Goal: Task Accomplishment & Management: Complete application form

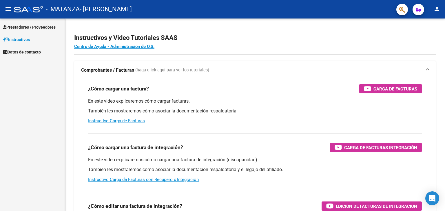
click at [38, 26] on span "Prestadores / Proveedores" at bounding box center [29, 27] width 53 height 6
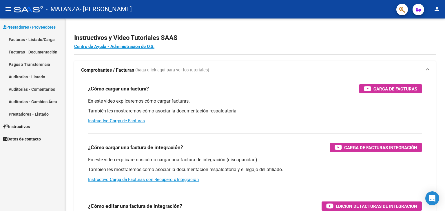
click at [34, 41] on link "Facturas - Listado/Carga" at bounding box center [32, 39] width 65 height 12
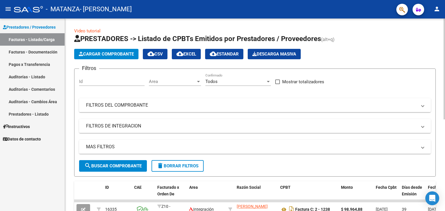
click at [104, 56] on span "Cargar Comprobante" at bounding box center [106, 54] width 55 height 5
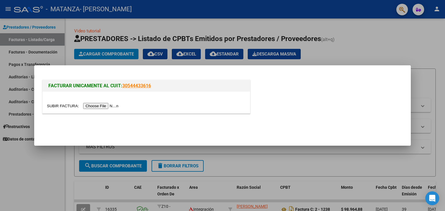
click at [111, 107] on input "file" at bounding box center [83, 106] width 73 height 6
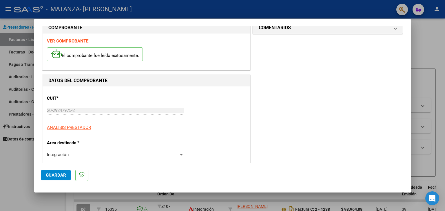
scroll to position [87, 0]
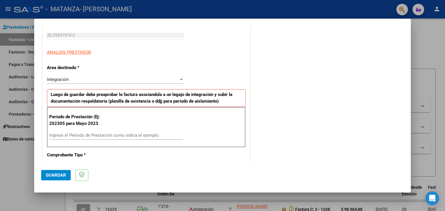
click at [98, 136] on input "Ingrese el Período de Prestación como indica el ejemplo" at bounding box center [116, 135] width 134 height 5
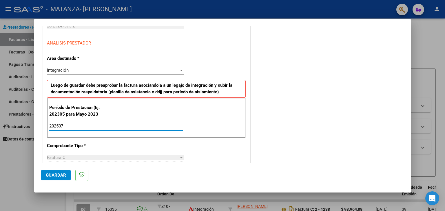
type input "202507"
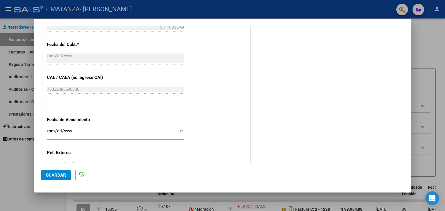
scroll to position [318, 0]
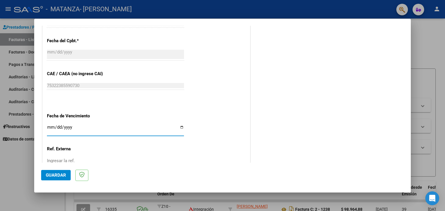
click at [57, 125] on input "Ingresar la fecha" at bounding box center [115, 129] width 137 height 9
click at [181, 126] on input "Ingresar la fecha" at bounding box center [115, 129] width 137 height 9
type input "[DATE]"
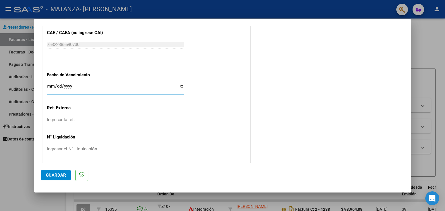
scroll to position [360, 0]
click at [58, 173] on span "Guardar" at bounding box center [56, 175] width 20 height 5
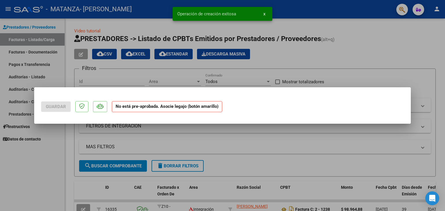
scroll to position [0, 0]
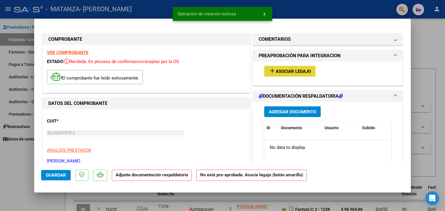
click at [292, 71] on span "Asociar Legajo" at bounding box center [293, 71] width 35 height 5
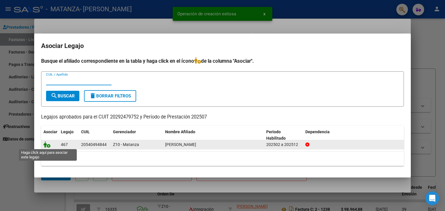
click at [45, 146] on icon at bounding box center [46, 145] width 7 height 6
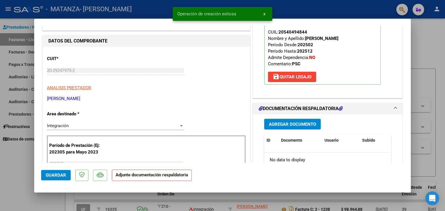
scroll to position [87, 0]
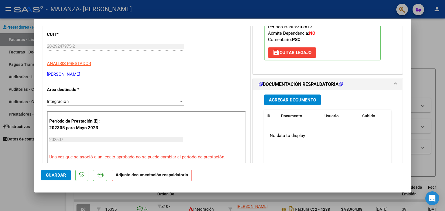
click at [282, 96] on button "Agregar Documento" at bounding box center [292, 100] width 56 height 11
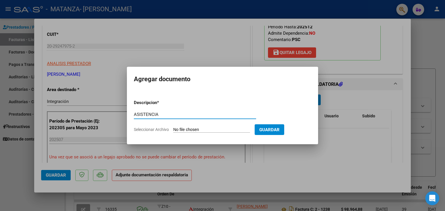
type input "ASISTENCIA"
click at [224, 128] on input "Seleccionar Archivo" at bounding box center [211, 129] width 77 height 5
type input "C:\fakepath\RIOS PSC JULIO.pdf"
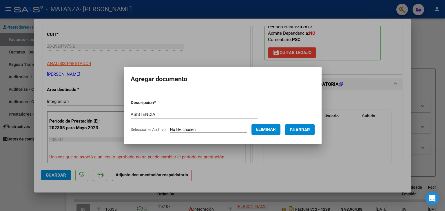
click at [301, 131] on span "Guardar" at bounding box center [299, 129] width 20 height 5
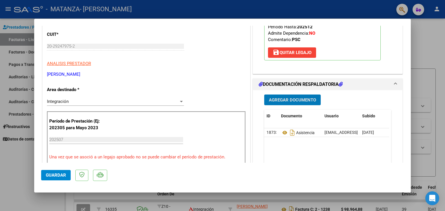
click at [272, 97] on span "Agregar Documento" at bounding box center [292, 99] width 47 height 5
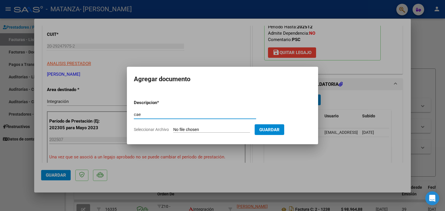
type input "cae"
click at [183, 130] on input "Seleccionar Archivo" at bounding box center [211, 129] width 77 height 5
type input "C:\fakepath\cccaae.pdf"
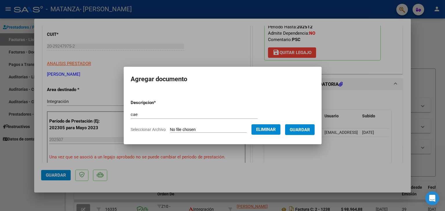
click at [304, 130] on span "Guardar" at bounding box center [299, 129] width 20 height 5
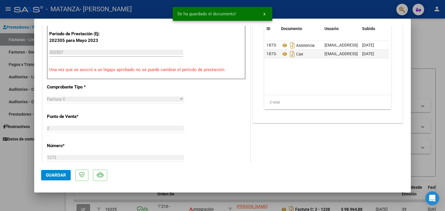
scroll to position [174, 0]
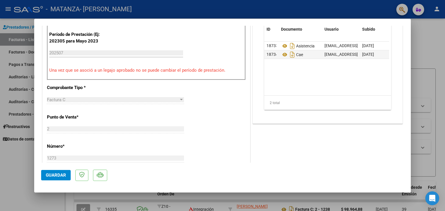
click at [56, 176] on span "Guardar" at bounding box center [56, 175] width 20 height 5
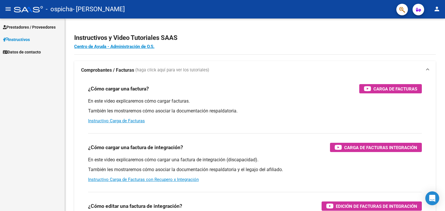
click at [27, 28] on span "Prestadores / Proveedores" at bounding box center [29, 27] width 53 height 6
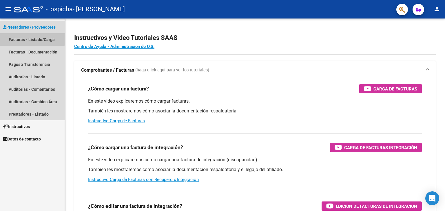
click at [28, 36] on link "Facturas - Listado/Carga" at bounding box center [32, 39] width 65 height 12
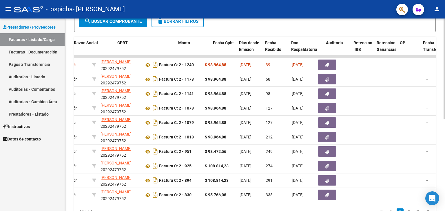
scroll to position [0, 167]
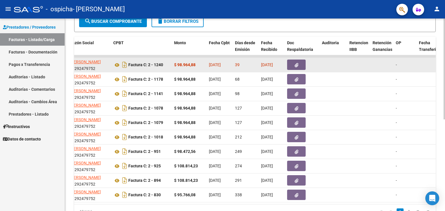
click at [296, 66] on icon "button" at bounding box center [296, 65] width 4 height 4
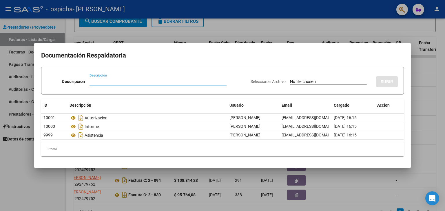
click at [328, 29] on div at bounding box center [222, 105] width 445 height 211
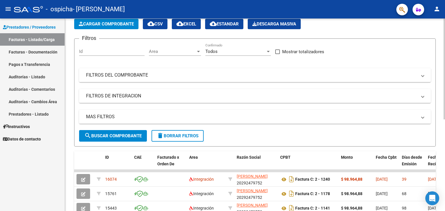
scroll to position [29, 0]
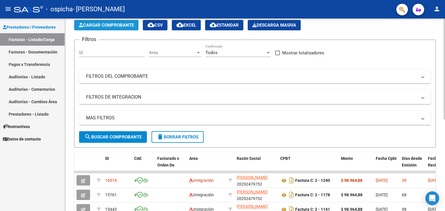
click at [117, 28] on button "Cargar Comprobante" at bounding box center [106, 25] width 64 height 10
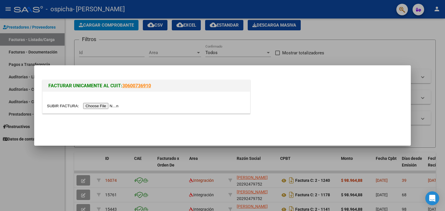
click at [110, 104] on input "file" at bounding box center [83, 106] width 73 height 6
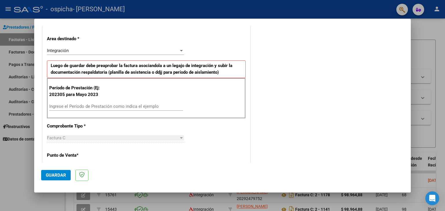
scroll to position [145, 0]
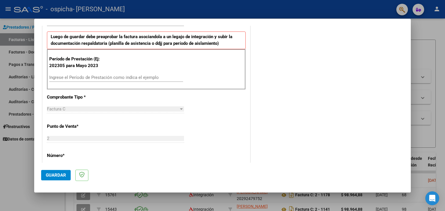
click at [85, 77] on input "Ingrese el Período de Prestación como indica el ejemplo" at bounding box center [116, 77] width 134 height 5
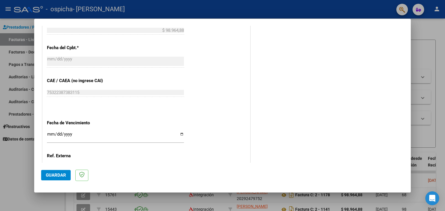
scroll to position [318, 0]
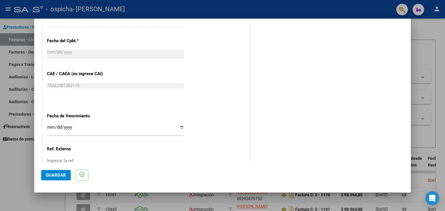
type input "202507"
click at [181, 125] on input "Ingresar la fecha" at bounding box center [115, 129] width 137 height 9
type input "[DATE]"
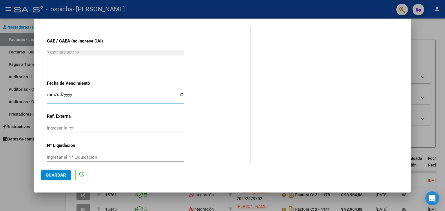
scroll to position [360, 0]
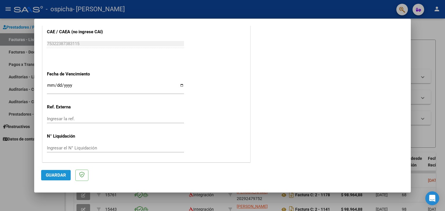
click at [57, 175] on span "Guardar" at bounding box center [56, 175] width 20 height 5
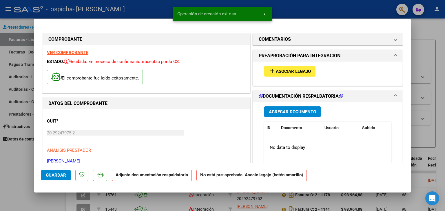
click at [300, 69] on span "Asociar Legajo" at bounding box center [293, 71] width 35 height 5
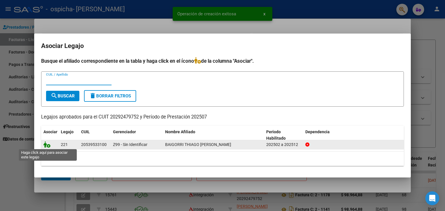
click at [47, 144] on icon at bounding box center [46, 145] width 7 height 6
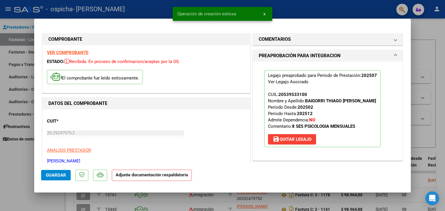
scroll to position [116, 0]
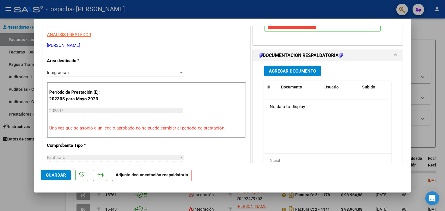
click at [293, 70] on span "Agregar Documento" at bounding box center [292, 71] width 47 height 5
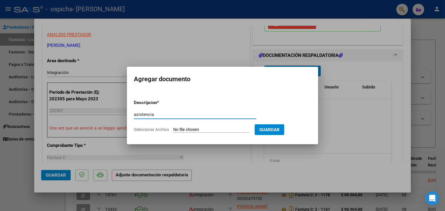
type input "asistencia"
click at [191, 127] on input "Seleccionar Archivo" at bounding box center [211, 129] width 77 height 5
type input "C:\fakepath\baigorri psc julio.pdf"
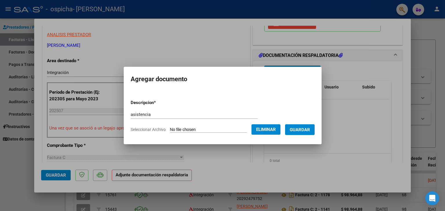
click at [302, 131] on span "Guardar" at bounding box center [299, 129] width 20 height 5
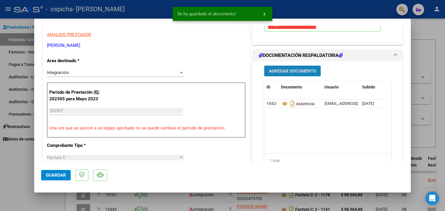
click at [283, 71] on span "Agregar Documento" at bounding box center [292, 71] width 47 height 5
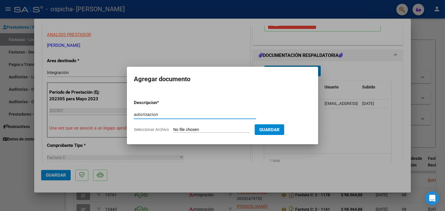
type input "autorizacion"
click at [194, 130] on input "Seleccionar Archivo" at bounding box center [211, 129] width 77 height 5
type input "C:\fakepath\Copia de Copia de AGUIRRE JONATHAN PSICOLOGIA- BAIGORRI THIAGO FEB …"
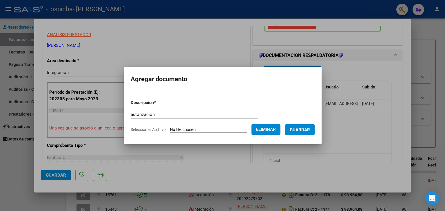
click at [301, 129] on span "Guardar" at bounding box center [299, 129] width 20 height 5
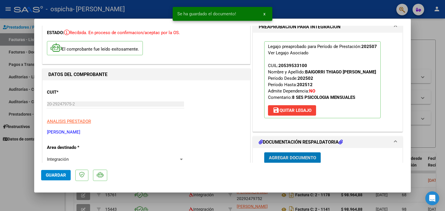
scroll to position [0, 0]
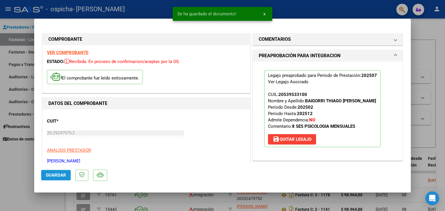
click at [58, 175] on span "Guardar" at bounding box center [56, 175] width 20 height 5
click at [420, 94] on div at bounding box center [222, 105] width 445 height 211
